Goal: Find specific page/section: Find specific page/section

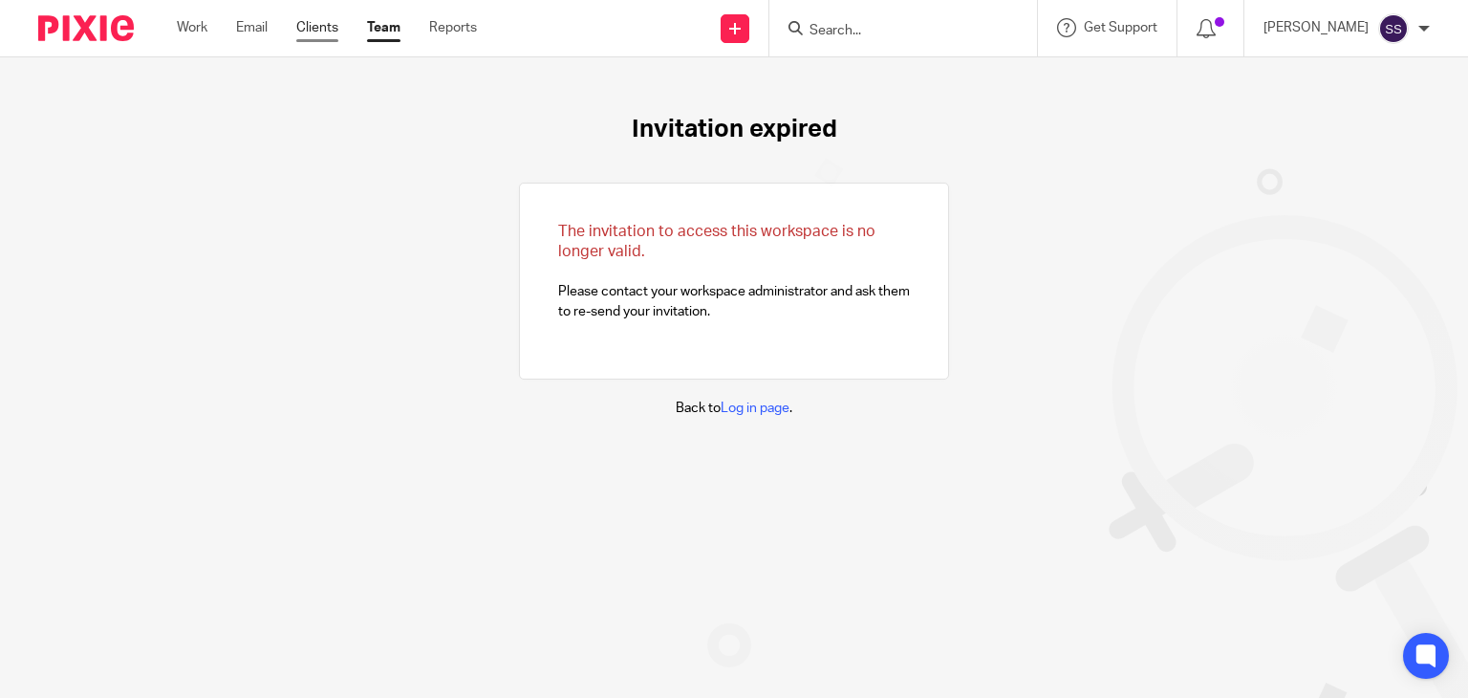
click at [313, 35] on link "Clients" at bounding box center [317, 27] width 42 height 19
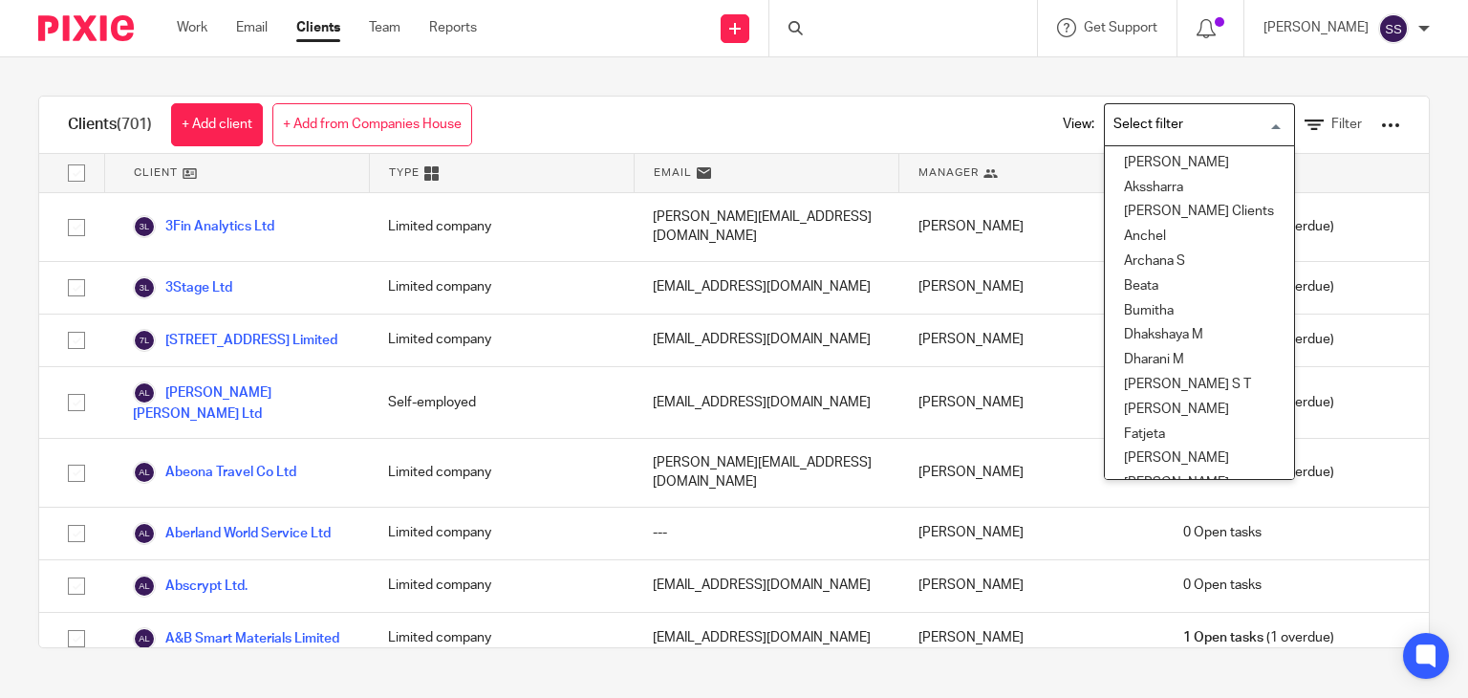
click at [1158, 129] on input "Search for option" at bounding box center [1195, 124] width 177 height 33
click at [1120, 284] on li "Beata" at bounding box center [1199, 286] width 189 height 25
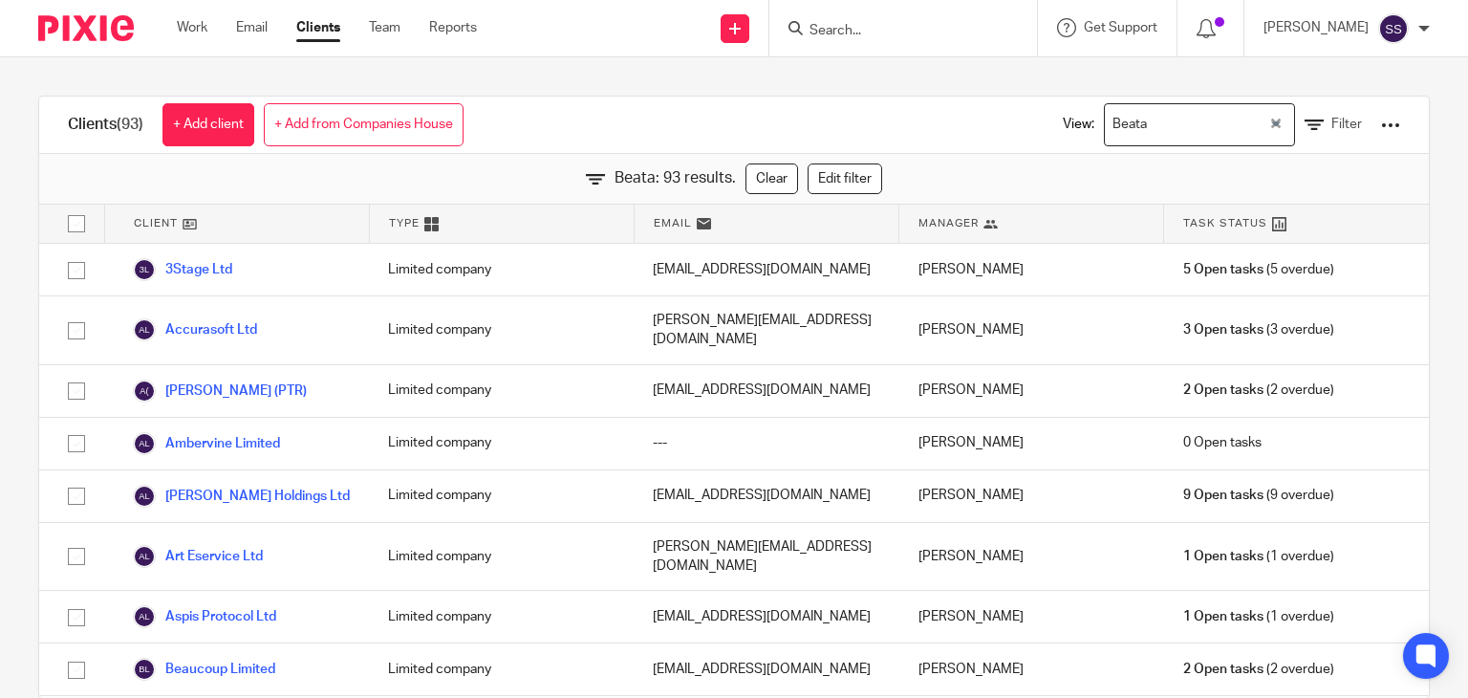
click at [343, 165] on div "Beata: 93 results. Clear Edit filter" at bounding box center [734, 179] width 1390 height 51
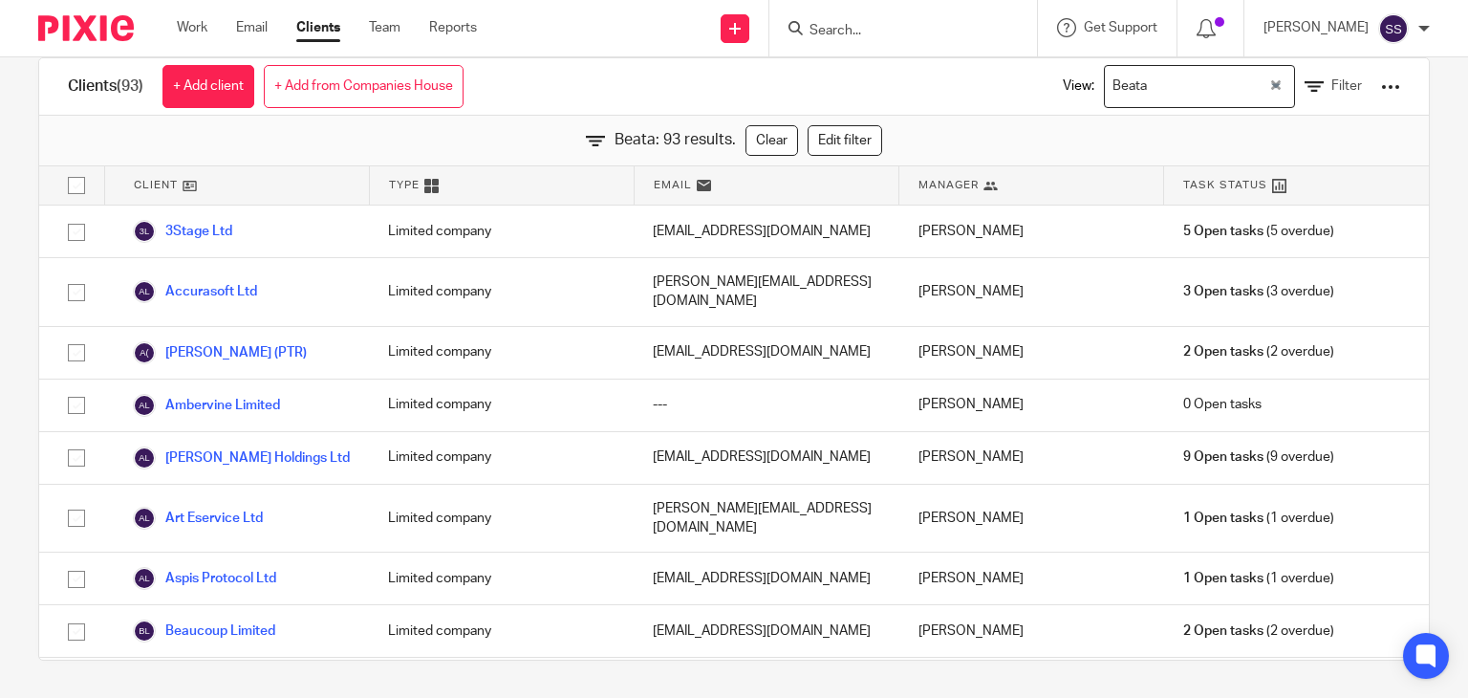
click at [905, 34] on input "Search" at bounding box center [894, 31] width 172 height 17
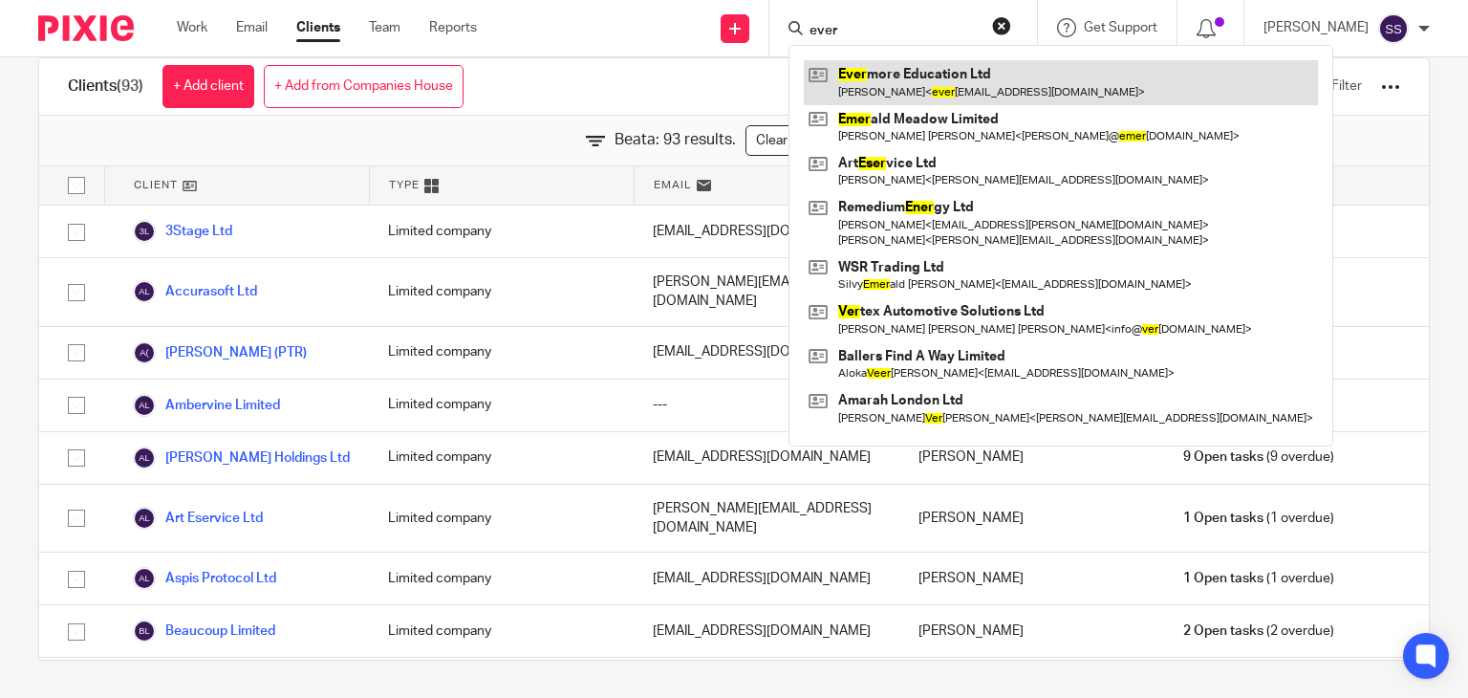
type input "ever"
click at [921, 81] on link at bounding box center [1061, 82] width 514 height 44
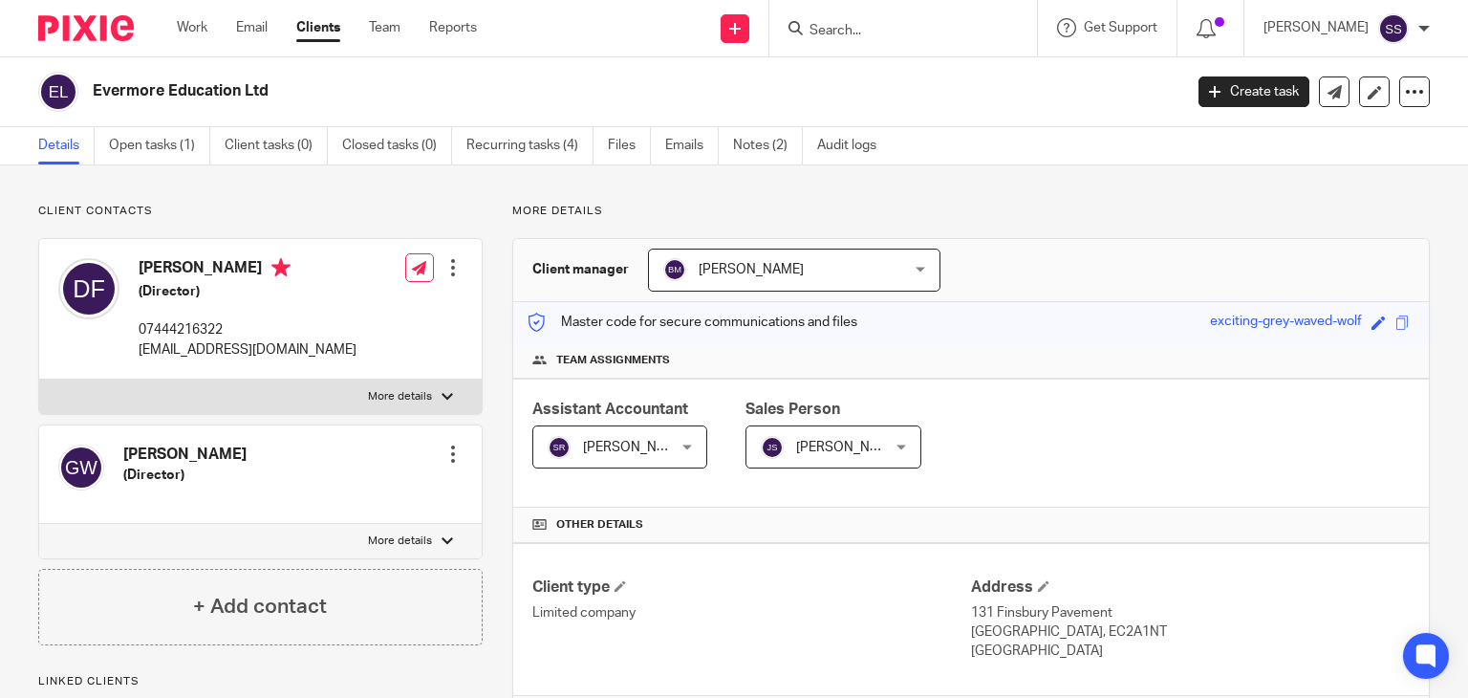
scroll to position [514, 0]
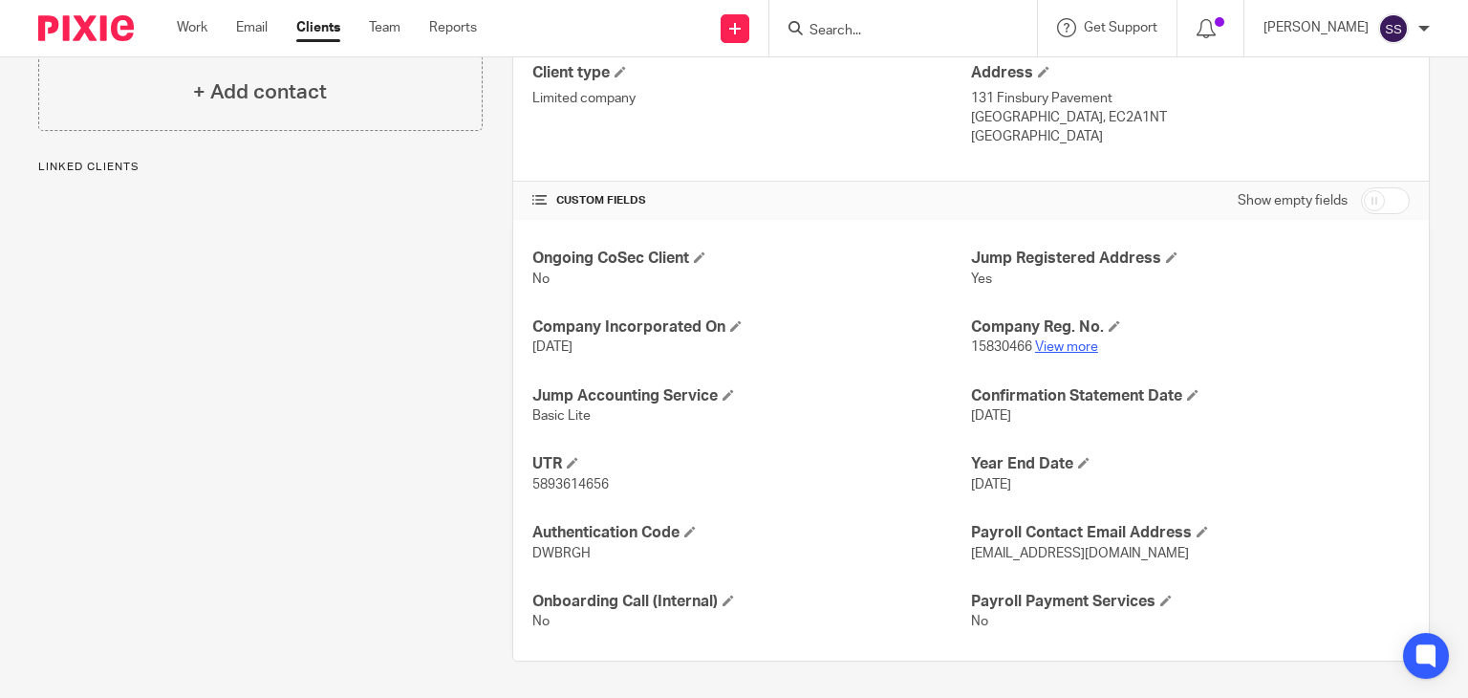
click at [1052, 344] on link "View more" at bounding box center [1066, 346] width 63 height 13
click at [864, 207] on div "CUSTOM FIELDS Show empty fields" at bounding box center [970, 201] width 877 height 38
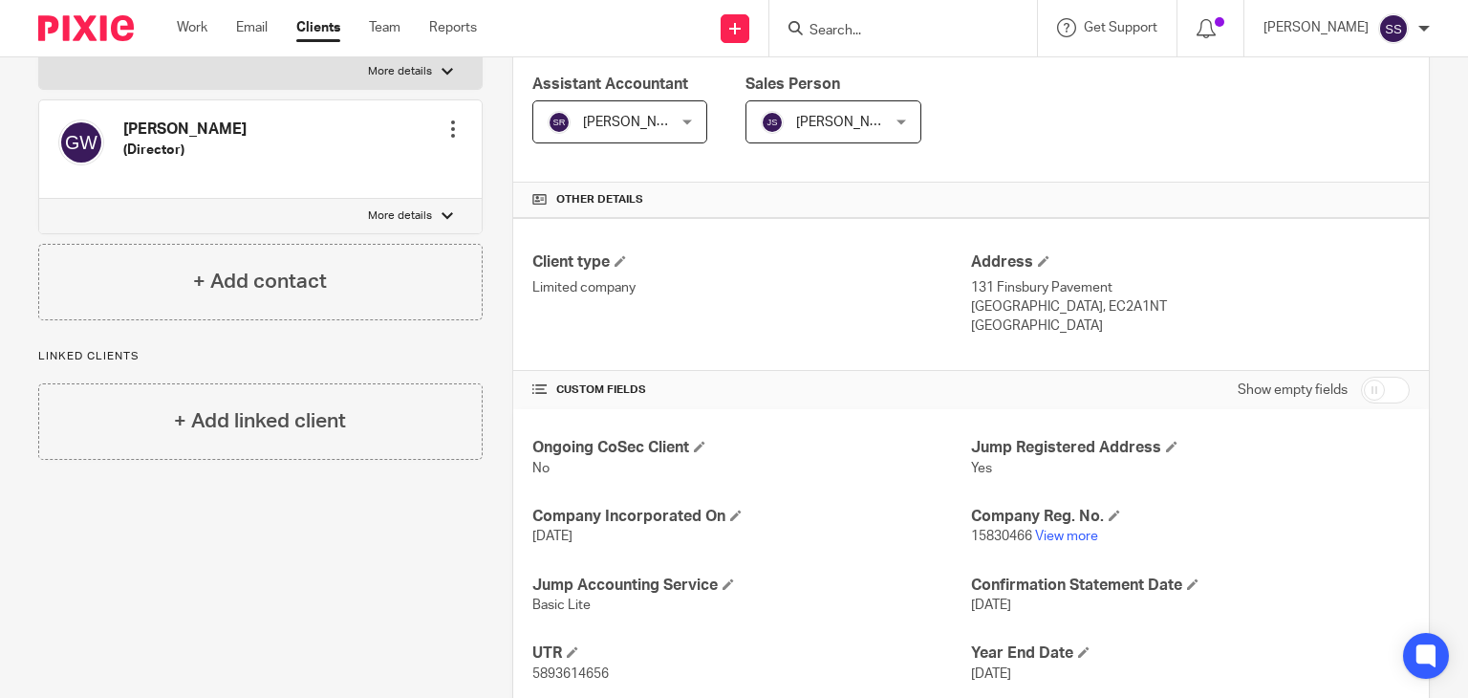
scroll to position [323, 0]
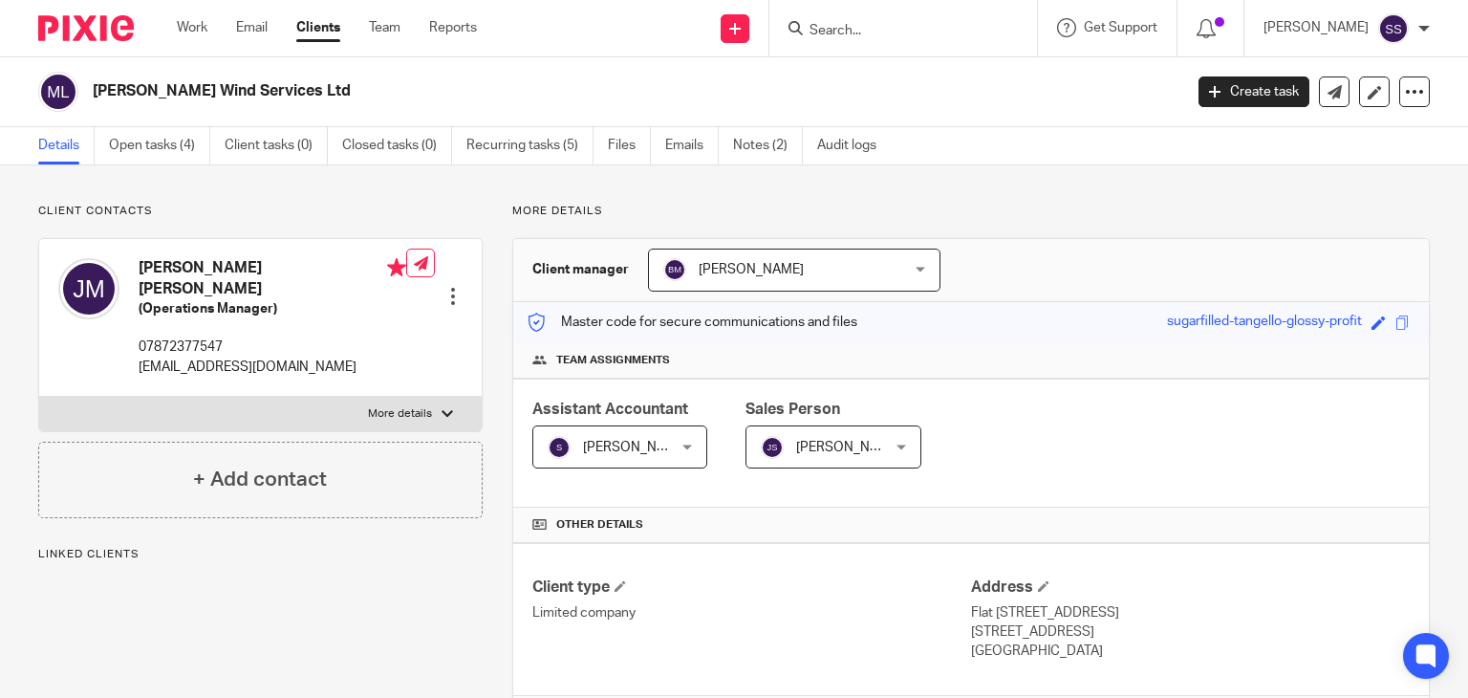
click at [1166, 261] on div "Client manager Beata Mazurek Beata Mazurek Aashish A Abinandhana P.K Abirami Se…" at bounding box center [971, 270] width 916 height 63
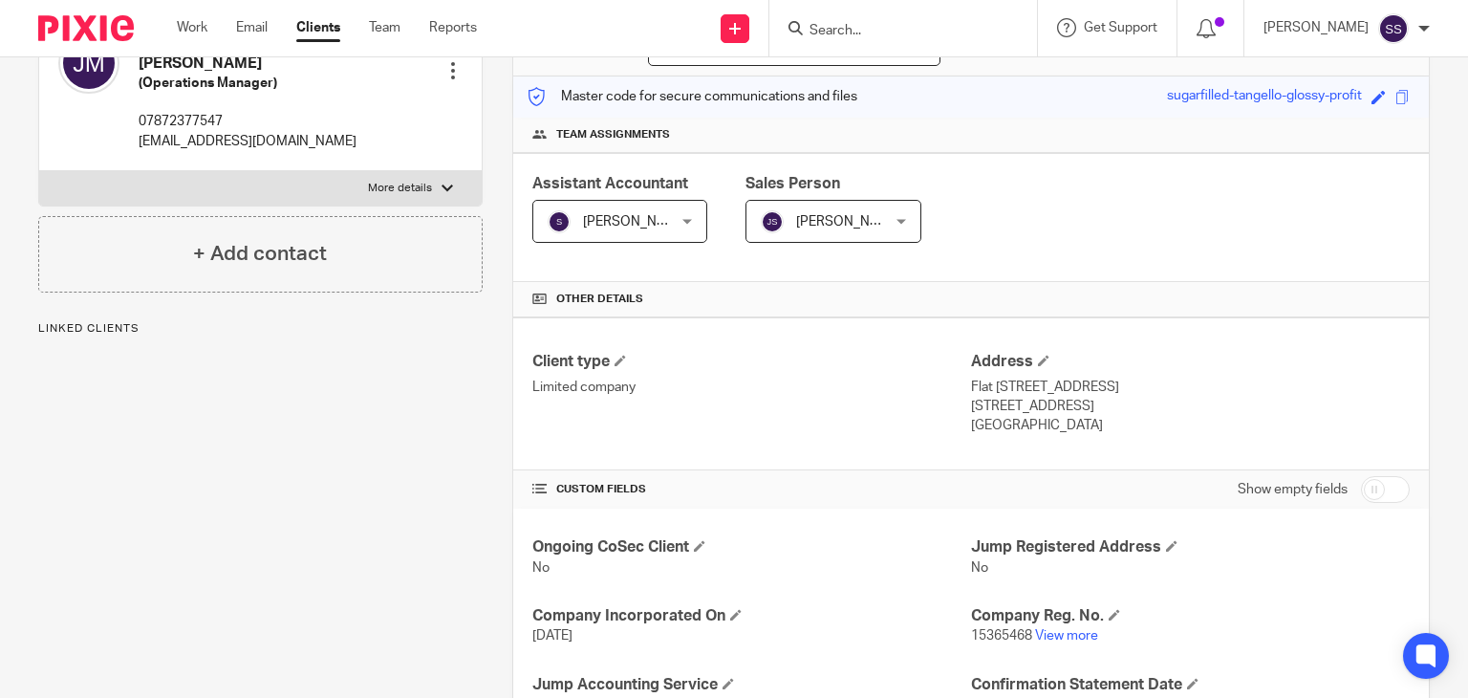
scroll to position [420, 0]
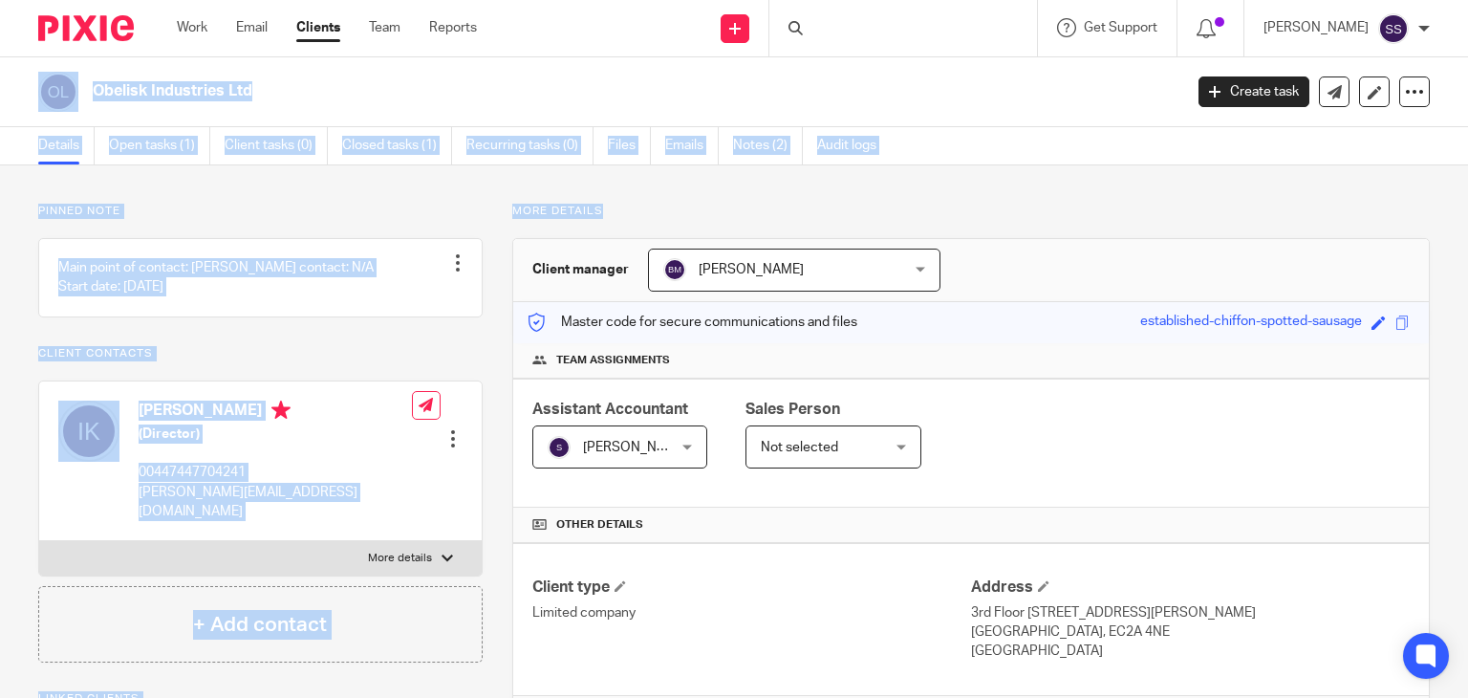
click at [1466, 198] on body "Work Email Clients Team Reports Work Email Clients Team Reports Settings Send n…" at bounding box center [734, 349] width 1468 height 698
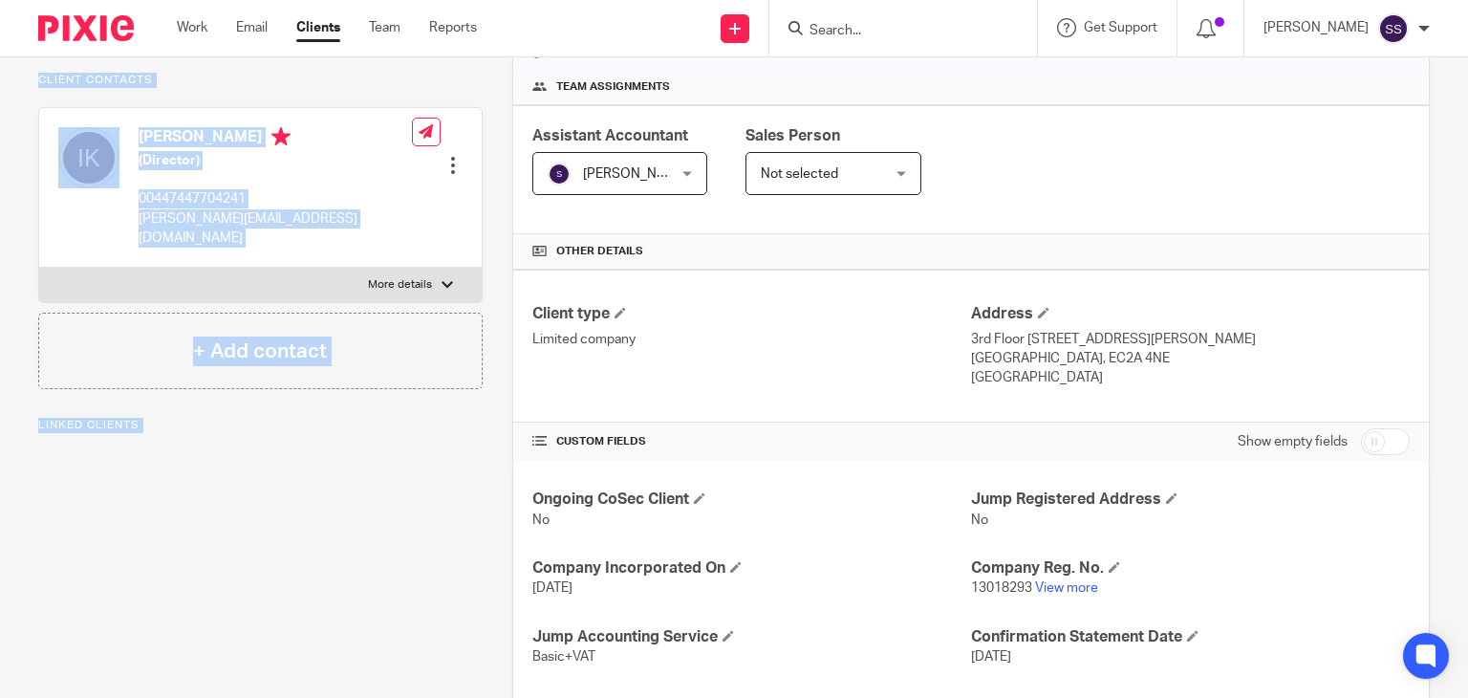
scroll to position [388, 0]
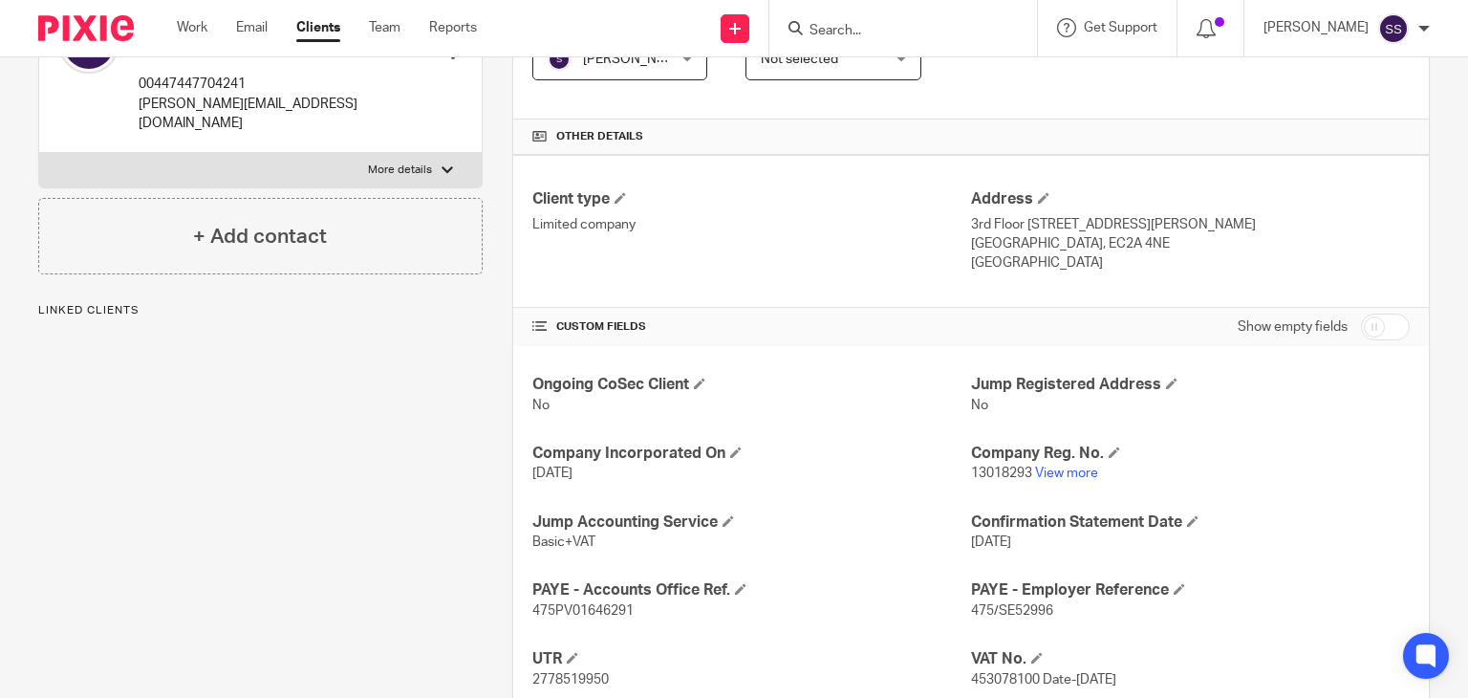
click at [835, 494] on div "Ongoing CoSec Client No Jump Registered Address No Company Incorporated On [DAT…" at bounding box center [971, 634] width 916 height 577
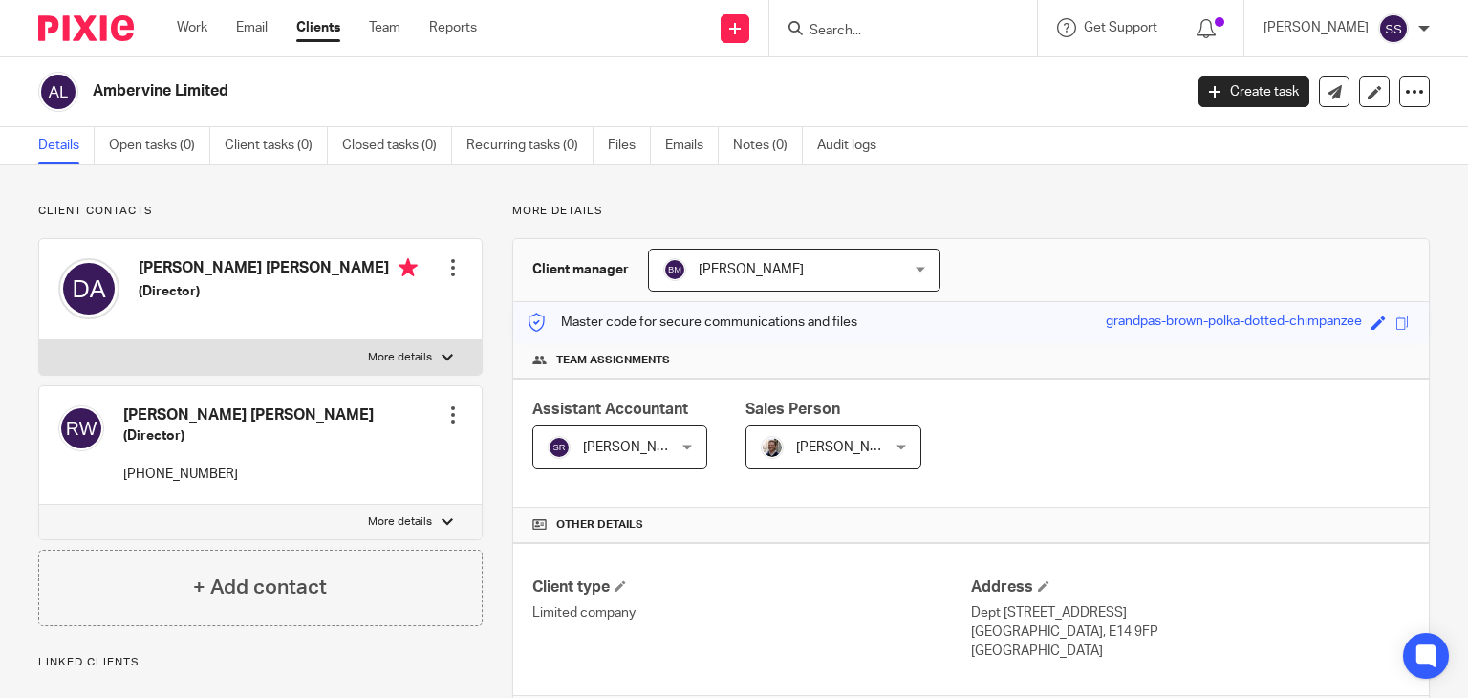
scroll to position [583, 0]
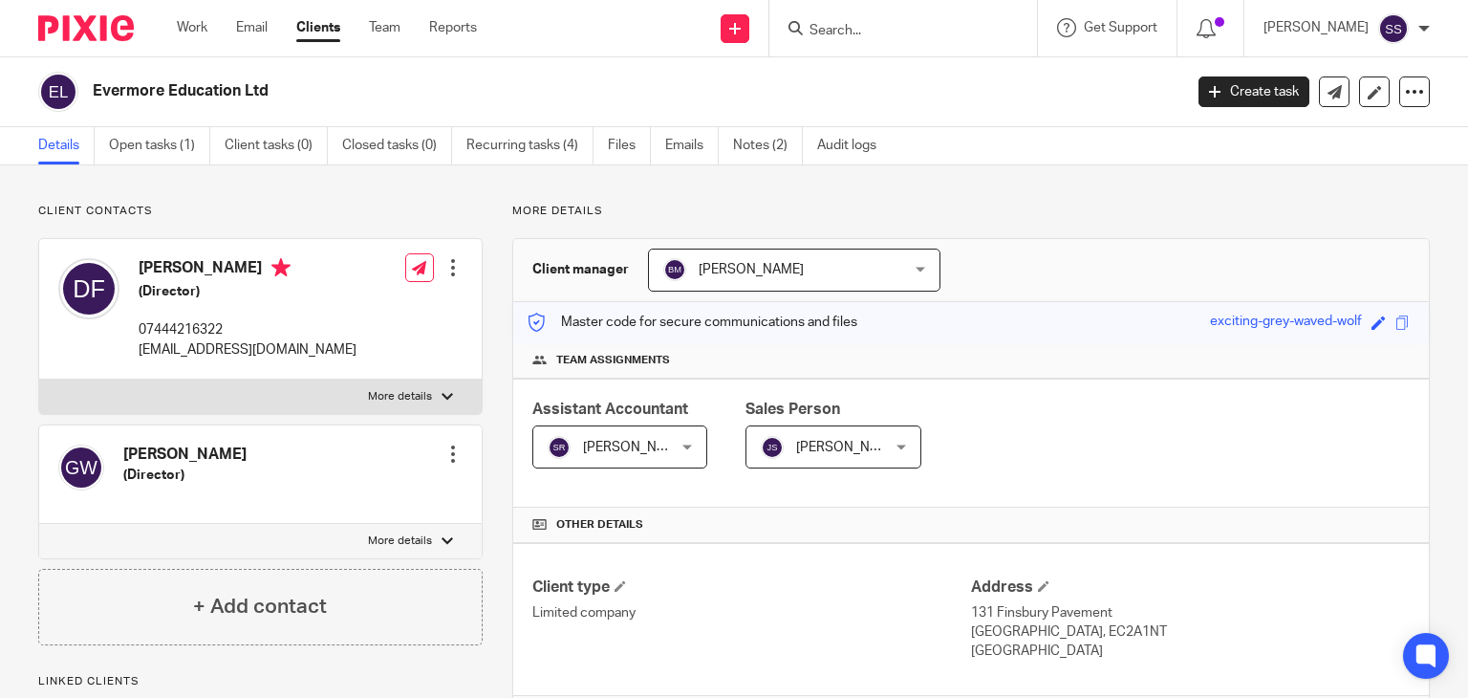
click at [1128, 349] on div "Team assignments" at bounding box center [971, 360] width 916 height 35
